Goal: Find specific page/section: Find specific page/section

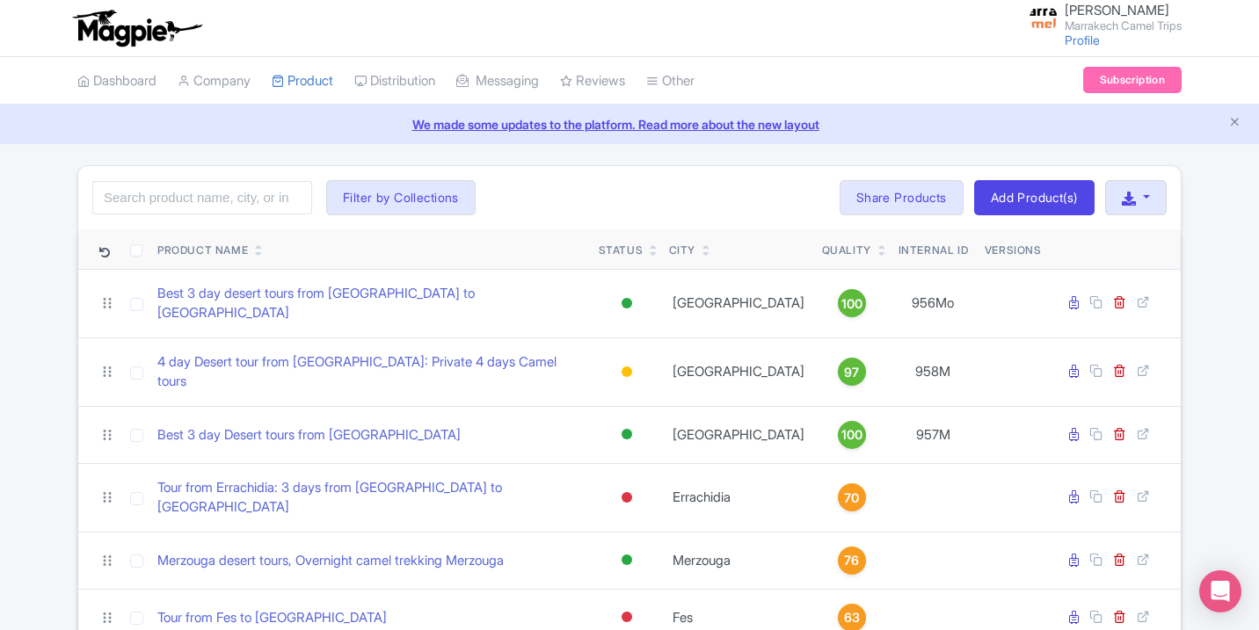
scroll to position [1579, 0]
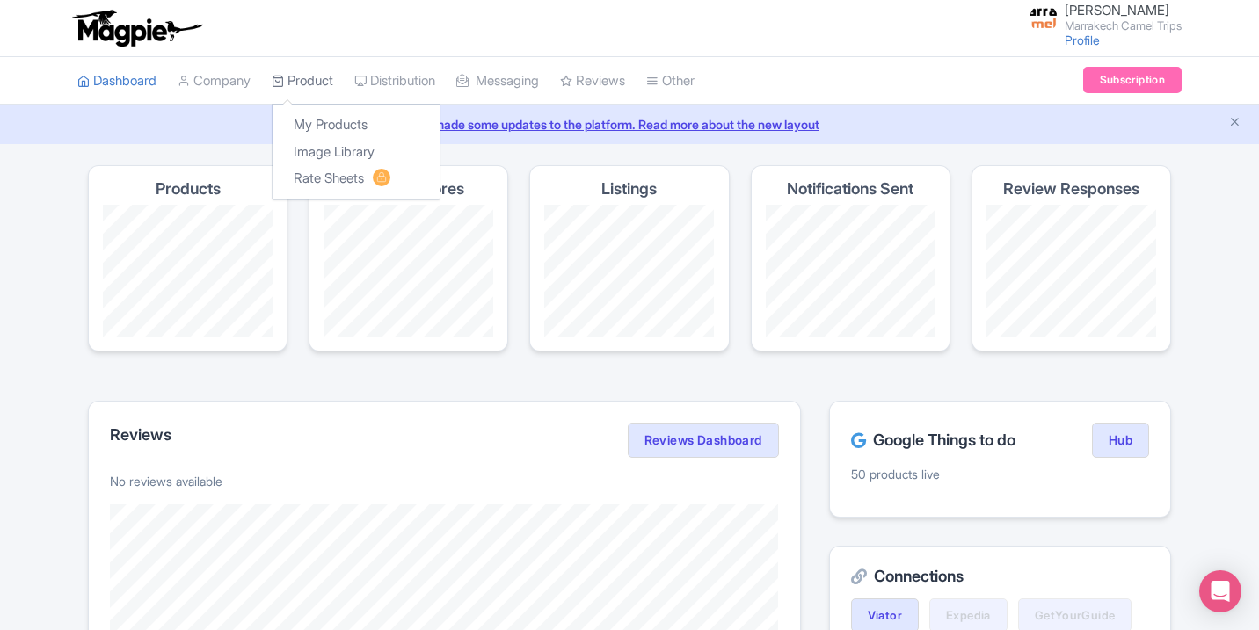
click at [316, 92] on link "Product" at bounding box center [303, 81] width 62 height 48
